Goal: Transaction & Acquisition: Purchase product/service

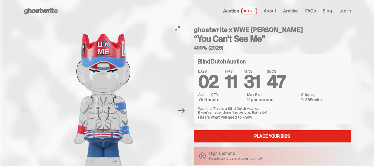
click at [113, 78] on img at bounding box center [103, 110] width 141 height 177
click at [248, 118] on link "Here's what you need to know" at bounding box center [225, 117] width 54 height 5
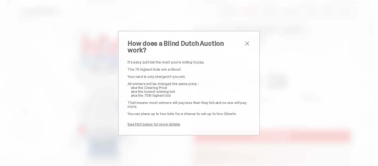
click at [235, 106] on div "It’s easy: just bid the most you’re willing to pay. The 75 highest bids win a G…" at bounding box center [189, 93] width 123 height 66
click at [249, 45] on span "close" at bounding box center [247, 43] width 7 height 7
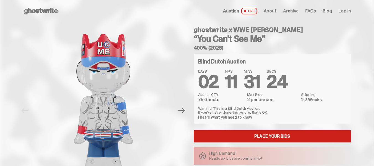
click at [257, 134] on link "Place your Bids" at bounding box center [272, 136] width 157 height 12
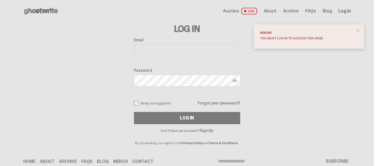
click at [238, 12] on span "Auction" at bounding box center [231, 11] width 16 height 4
